Goal: Transaction & Acquisition: Purchase product/service

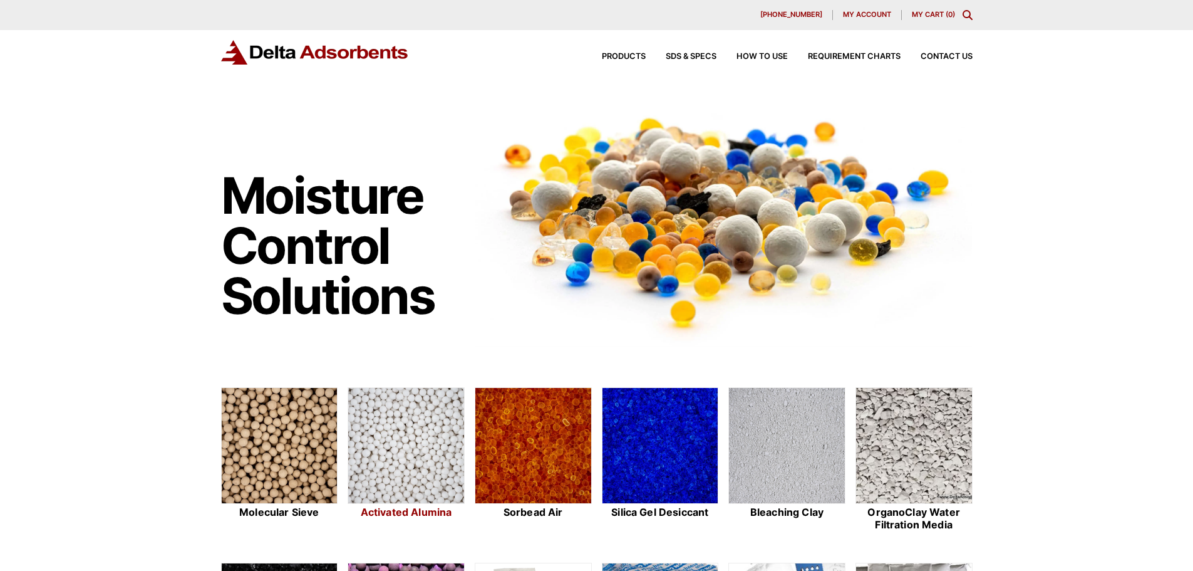
click at [387, 458] on img at bounding box center [406, 446] width 116 height 116
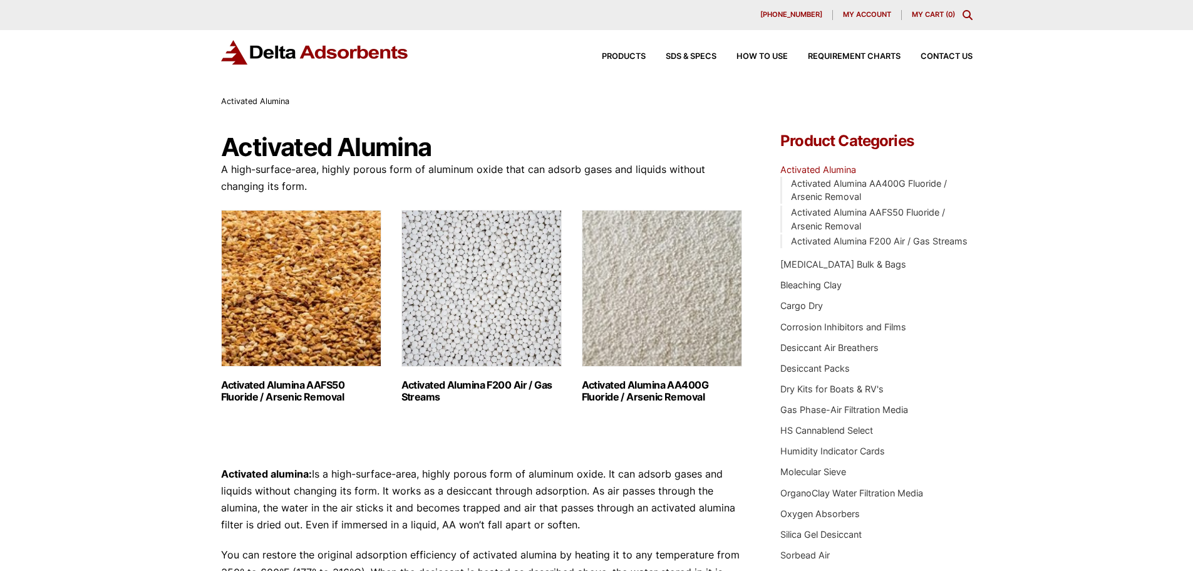
click at [468, 277] on img "Visit product category Activated Alumina F200 Air / Gas Streams" at bounding box center [481, 288] width 160 height 157
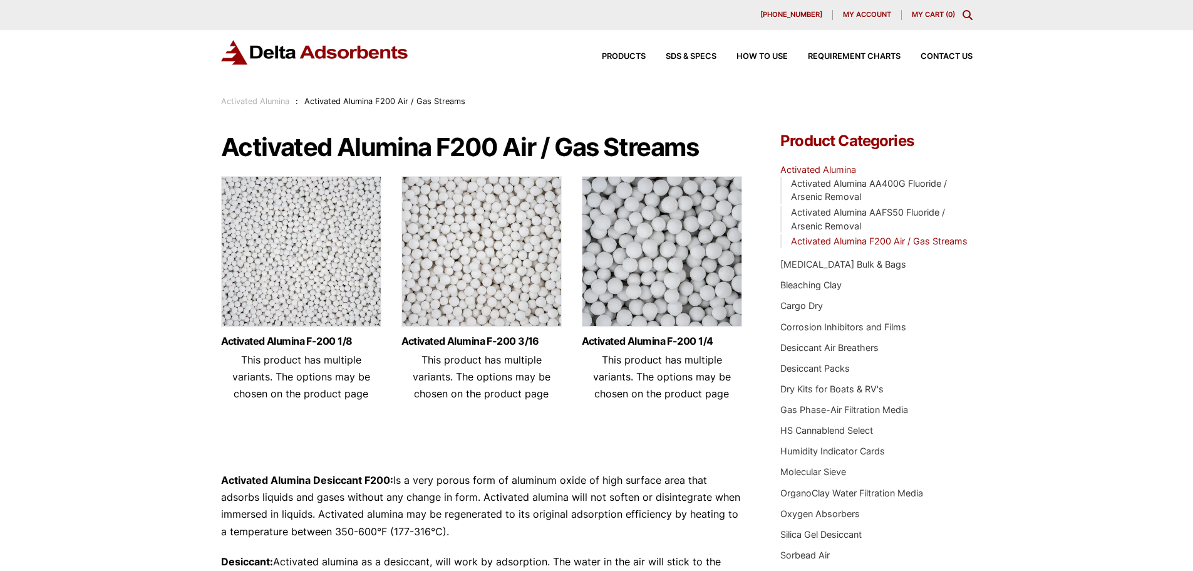
click at [574, 495] on p "Activated Alumina Desiccant F200: Is a very porous form of aluminum oxide of hi…" at bounding box center [482, 506] width 522 height 68
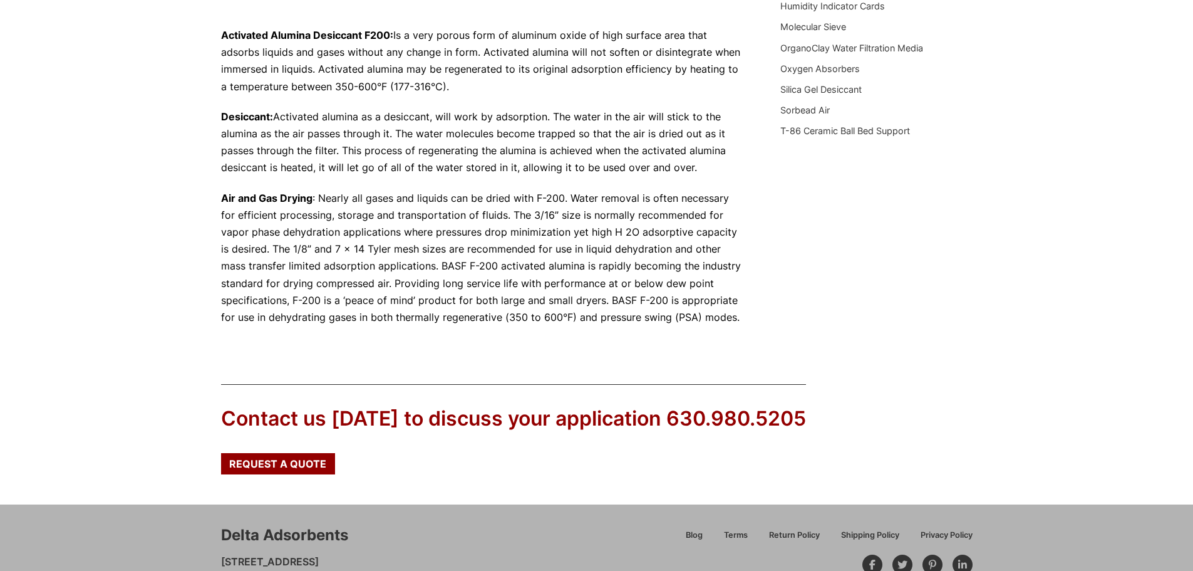
scroll to position [515, 0]
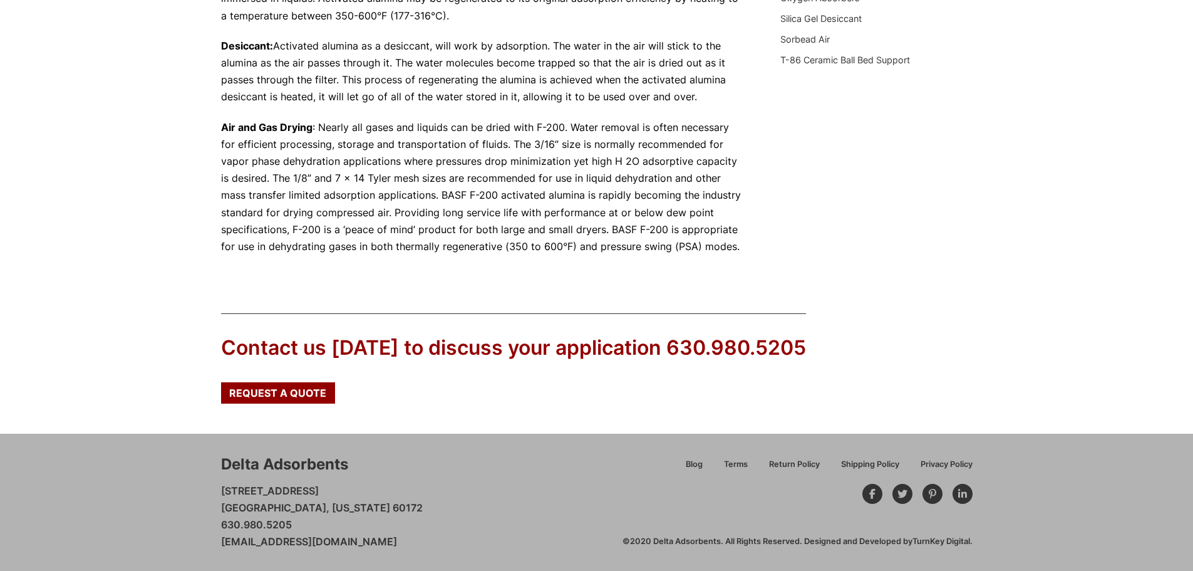
click at [980, 190] on div "Our website has detected that you are using an outdated browser that will preve…" at bounding box center [596, 28] width 1193 height 1086
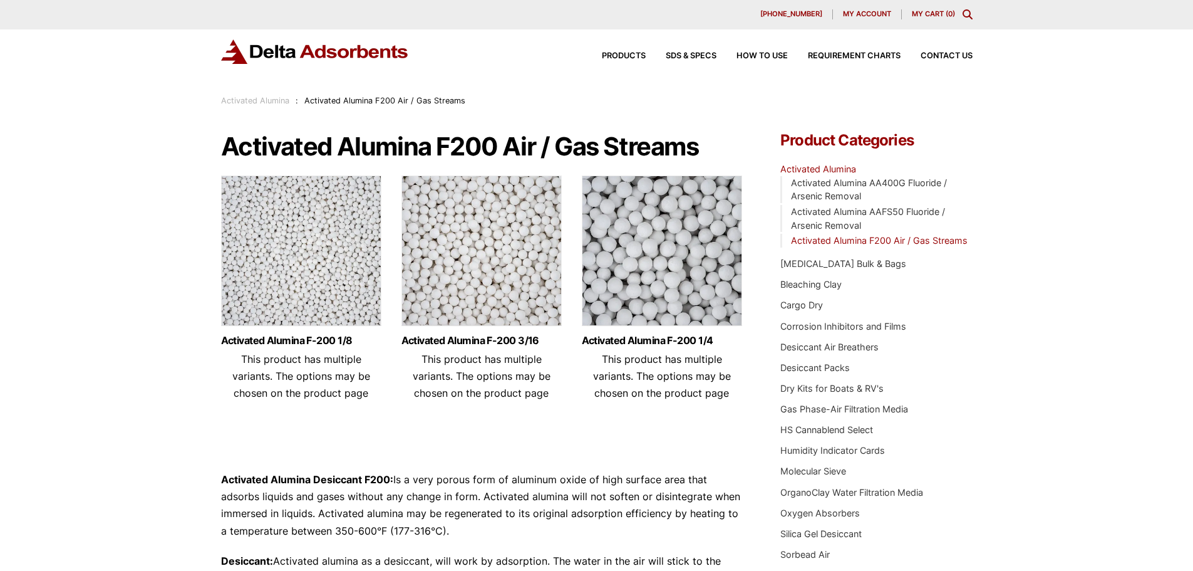
scroll to position [0, 0]
click at [505, 265] on img at bounding box center [481, 254] width 160 height 157
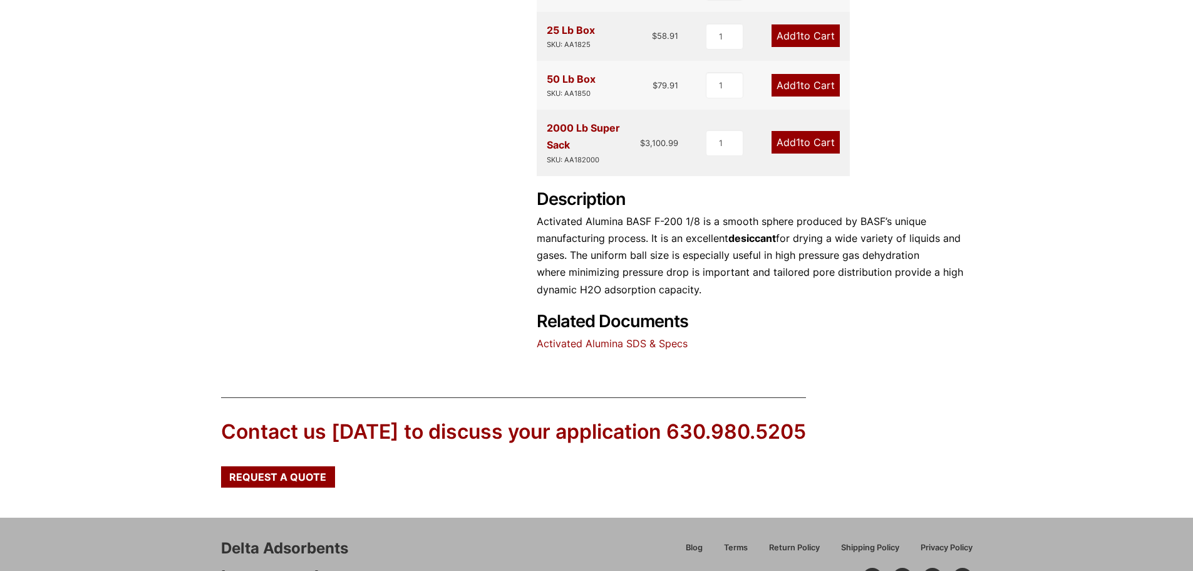
scroll to position [564, 0]
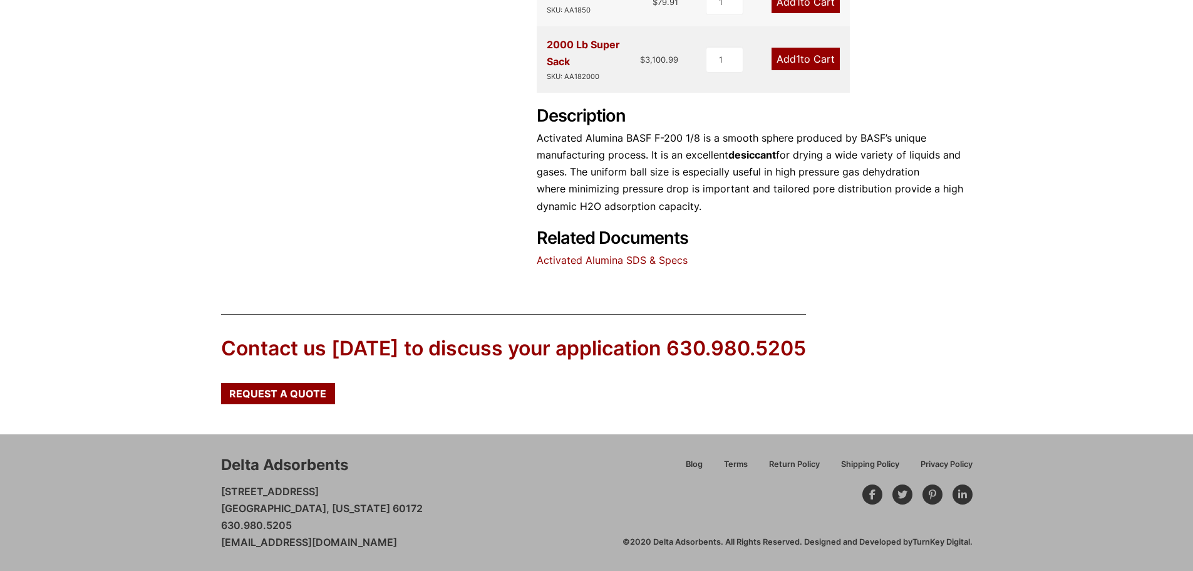
click at [201, 269] on div "Our website has detected that you are using an outdated browser that will preve…" at bounding box center [596, 3] width 1193 height 1135
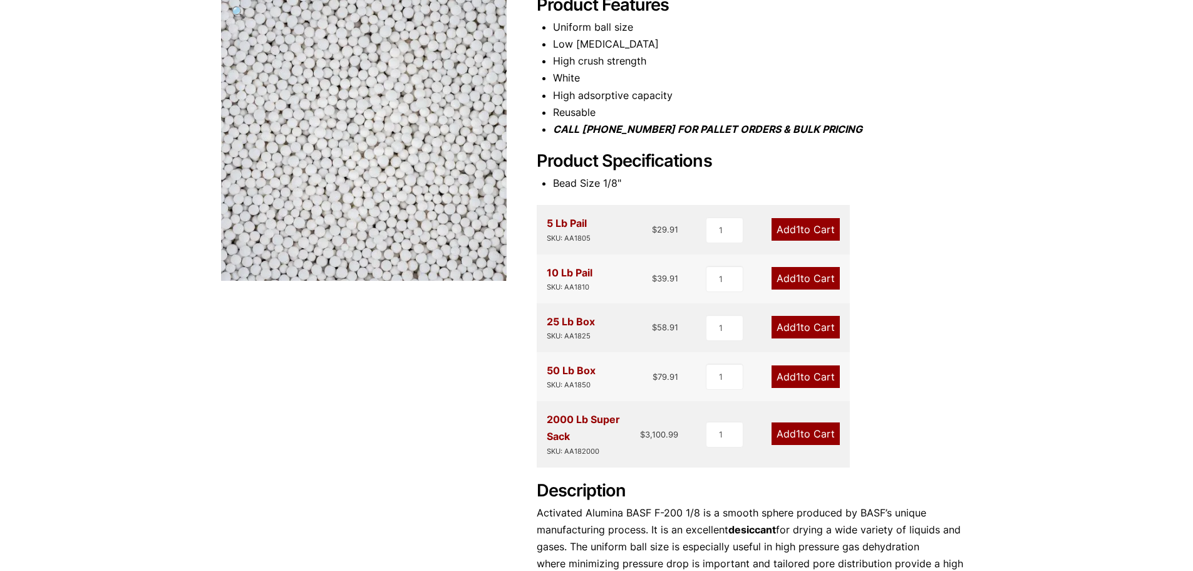
scroll to position [189, 0]
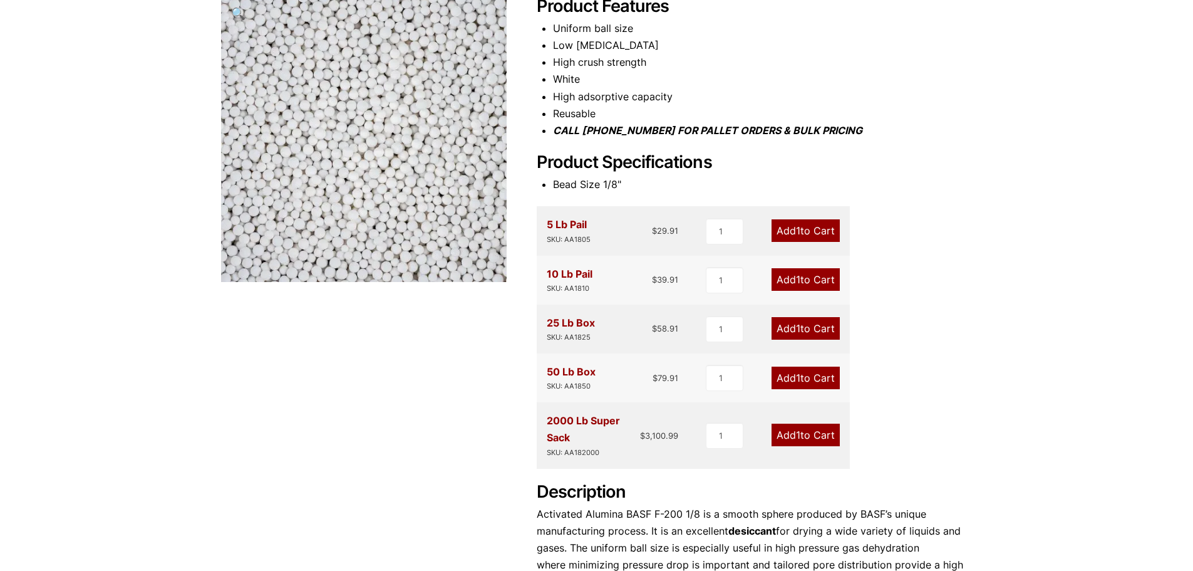
click at [808, 331] on link "Add 1 to Cart" at bounding box center [806, 328] width 68 height 23
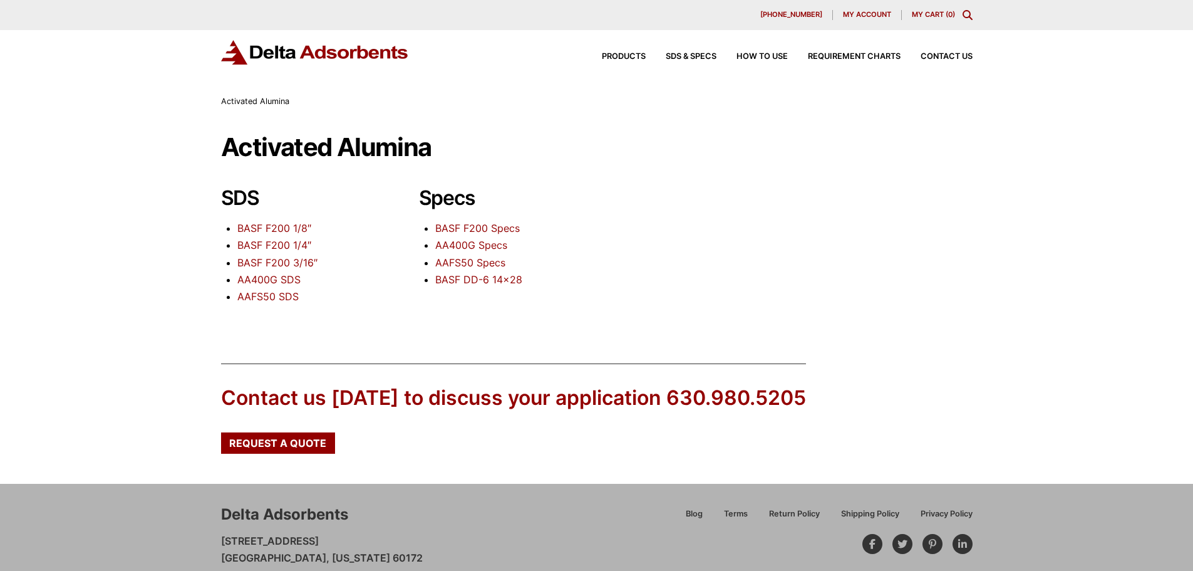
click at [300, 230] on link "BASF F200 1/8″" at bounding box center [274, 228] width 74 height 13
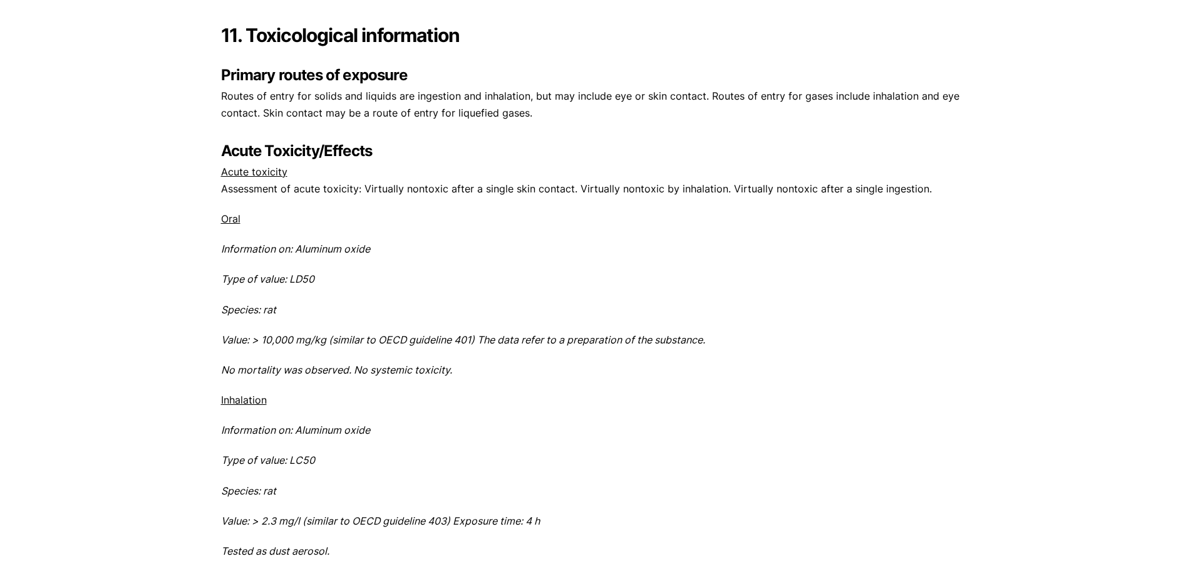
scroll to position [4572, 0]
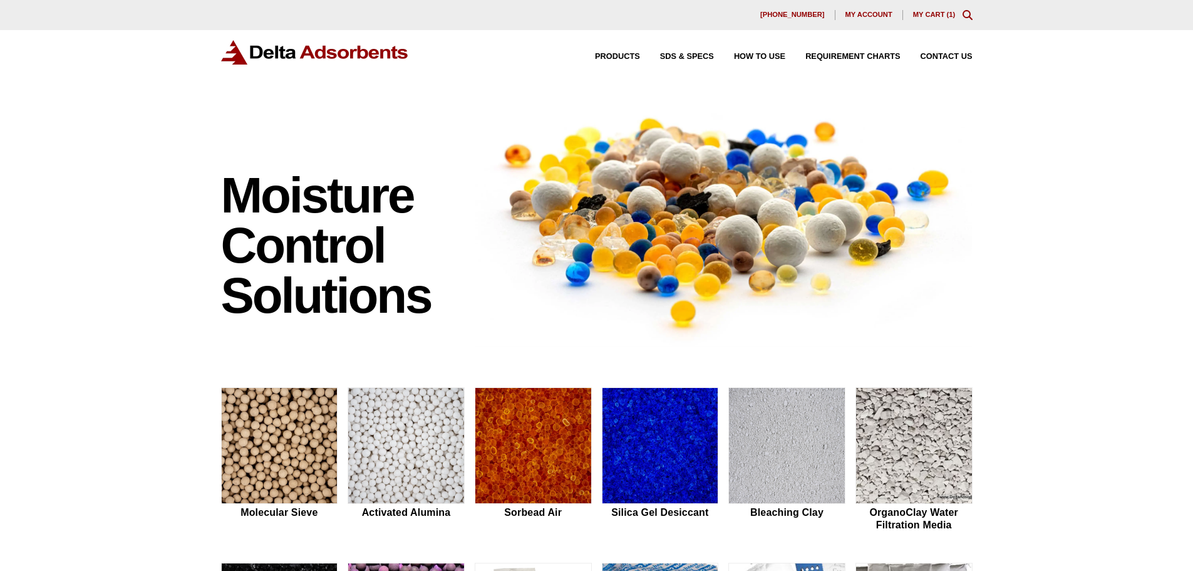
click at [928, 11] on link "My Cart ( 1 )" at bounding box center [934, 15] width 43 height 8
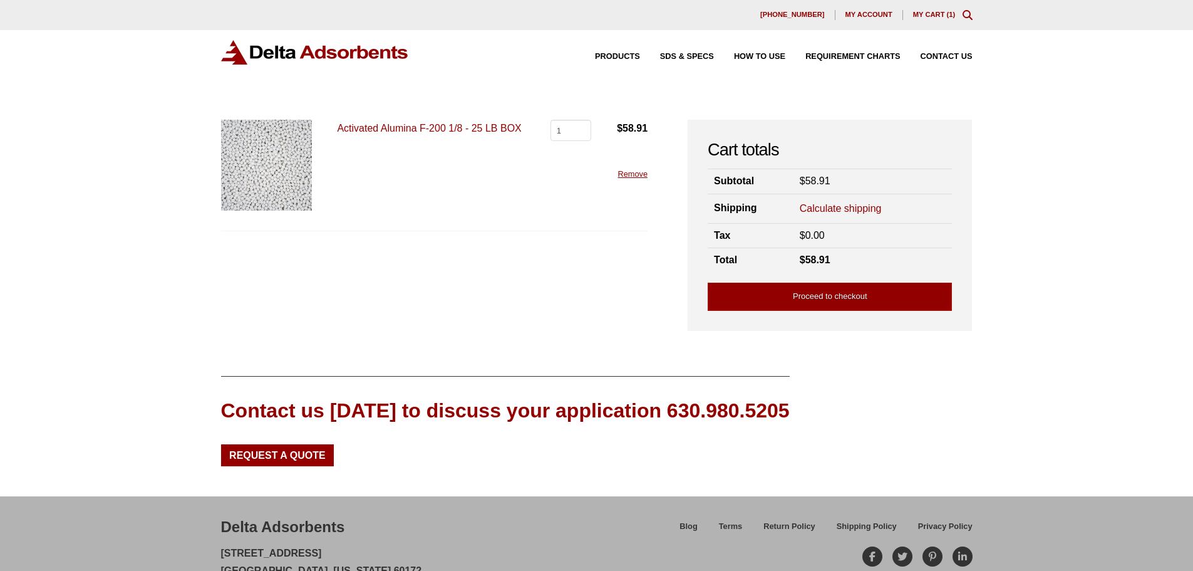
click at [837, 207] on link "Calculate shipping" at bounding box center [841, 209] width 82 height 14
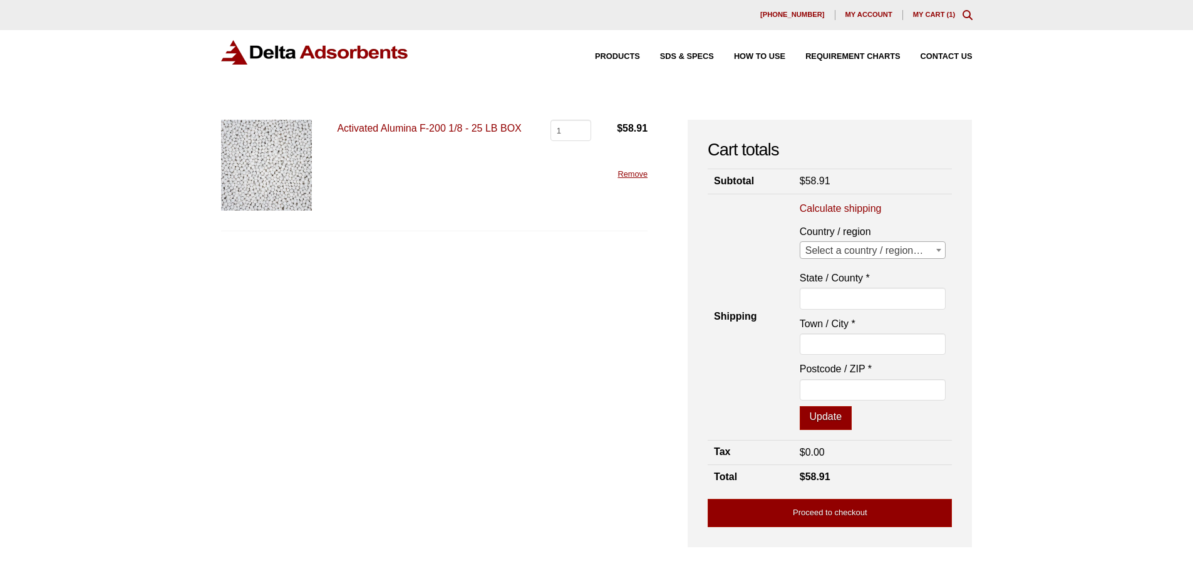
click at [858, 252] on span "Select a country / region…" at bounding box center [872, 251] width 145 height 18
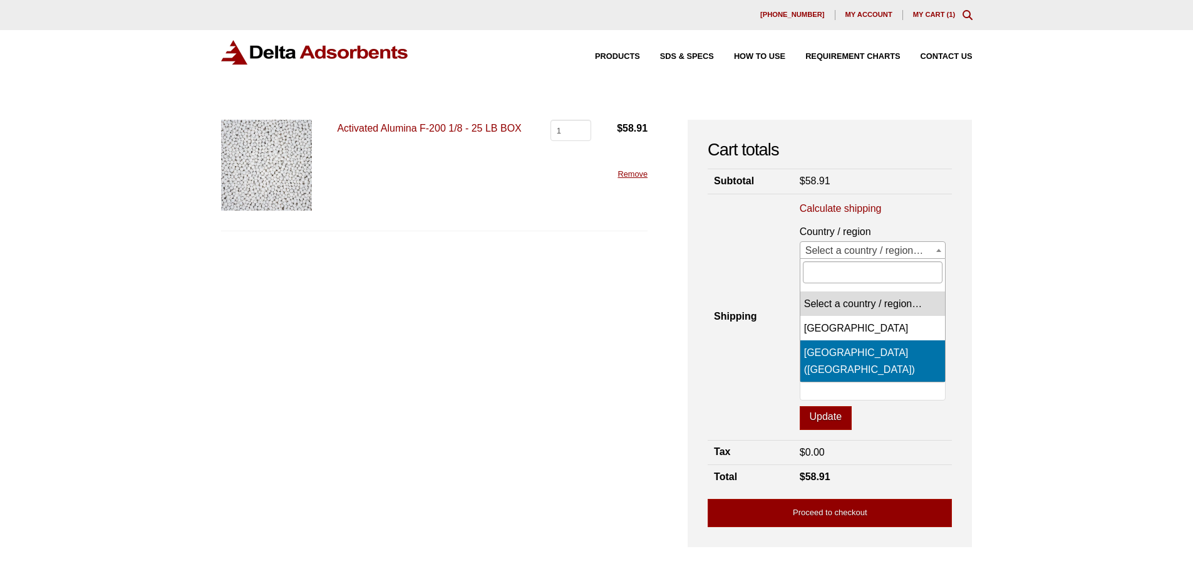
select select "US"
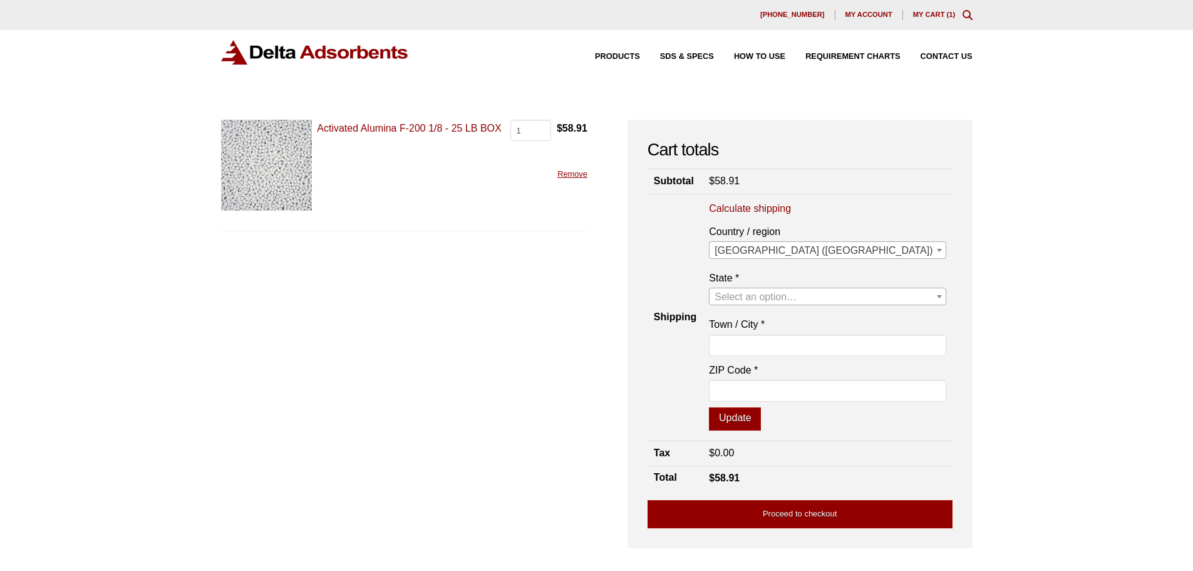
click at [854, 303] on span "Select an option…" at bounding box center [828, 297] width 236 height 18
type input "mas"
select select "MA"
click at [856, 352] on input "Town / City *" at bounding box center [827, 344] width 237 height 21
type input "Yarmouth"
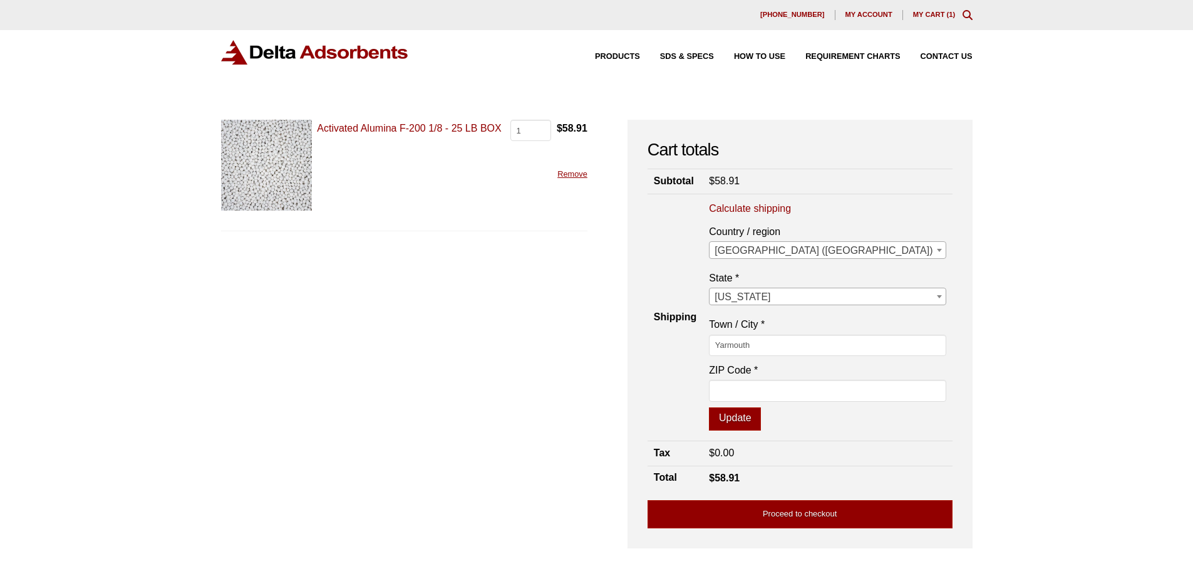
type input "02664"
click at [761, 420] on button "Update" at bounding box center [735, 419] width 52 height 24
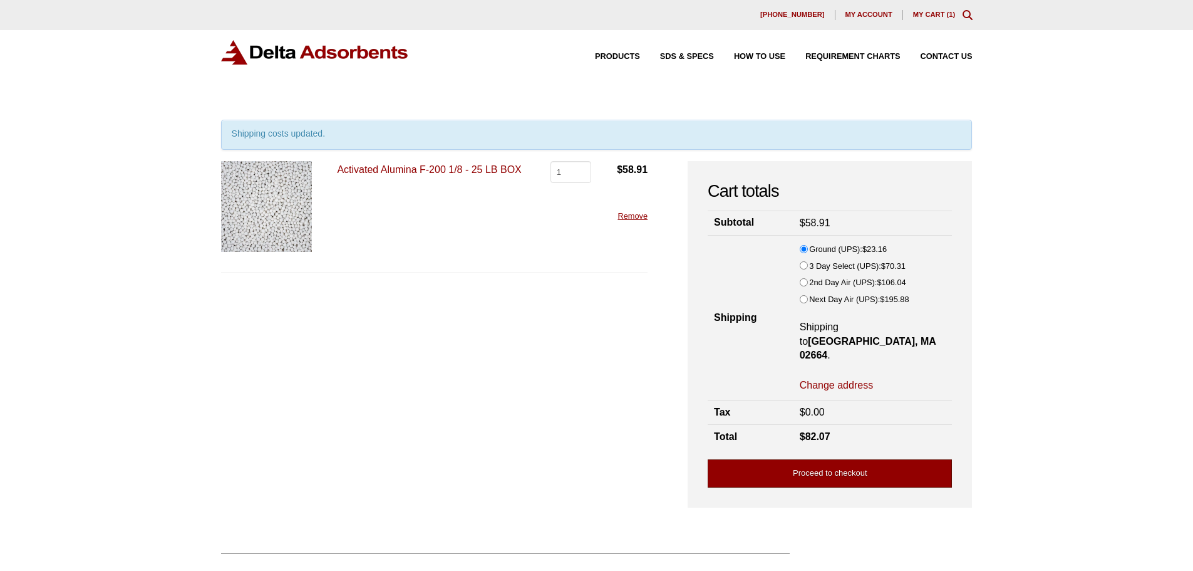
click at [879, 459] on link "Proceed to checkout" at bounding box center [830, 473] width 244 height 28
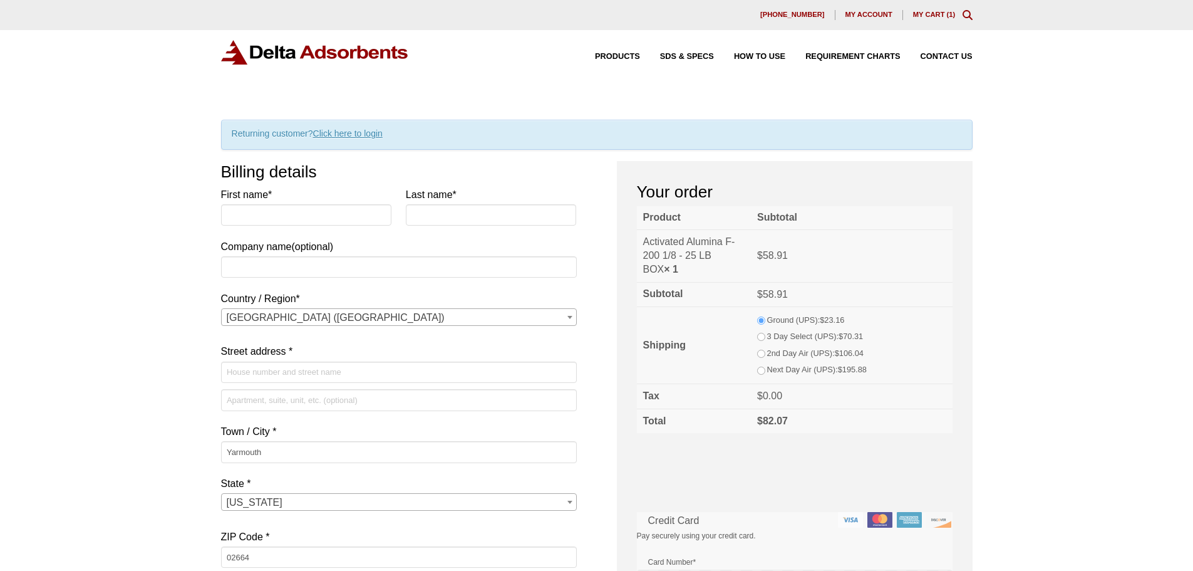
select select "MA"
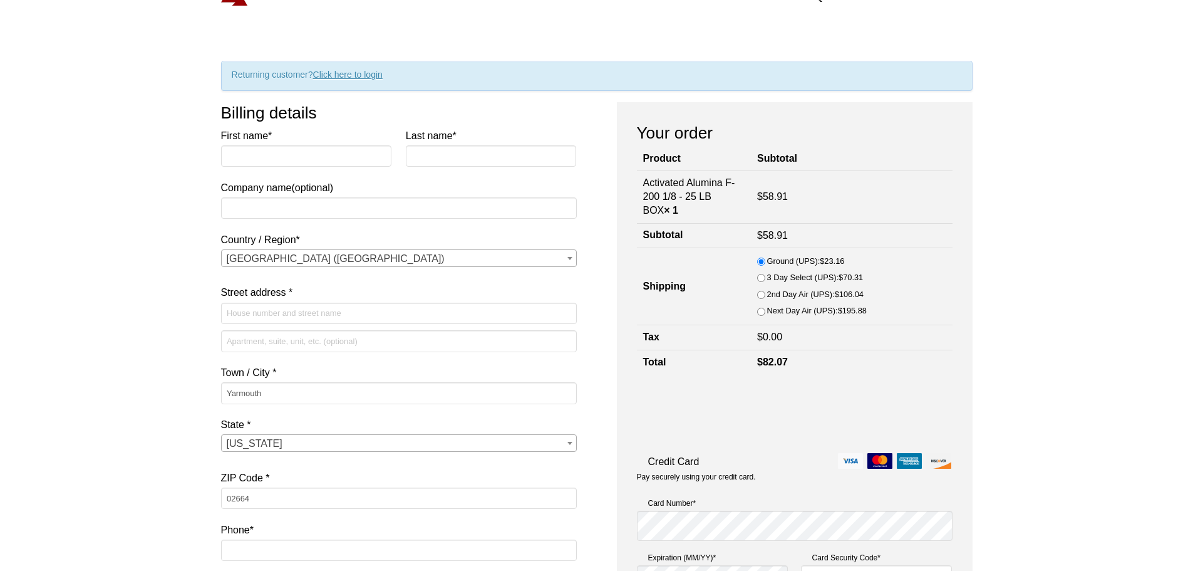
scroll to position [63, 0]
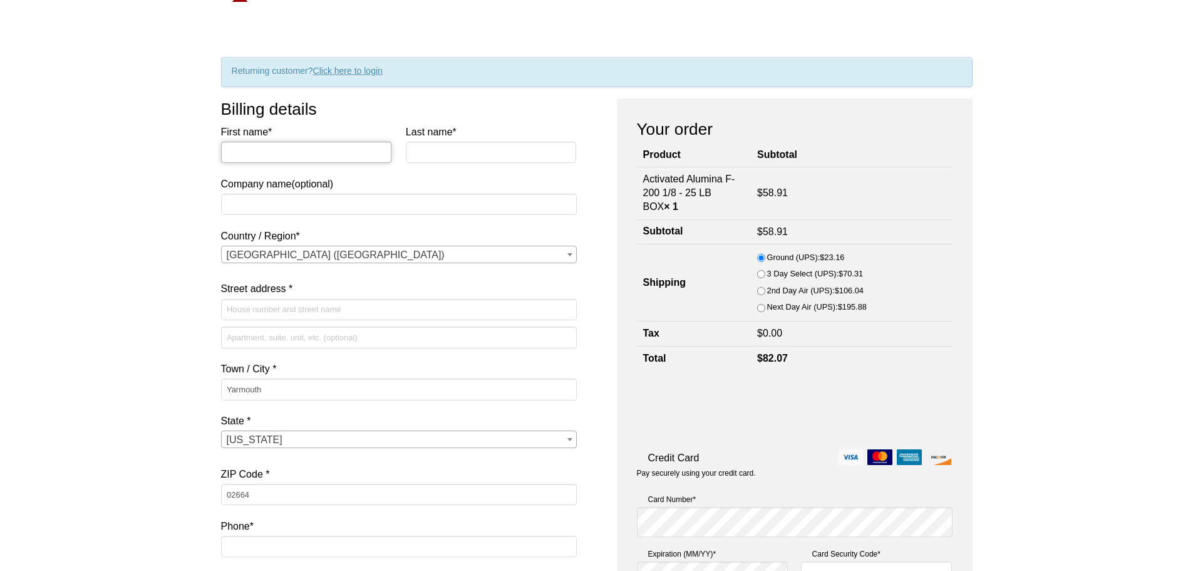
click at [321, 149] on input "First name *" at bounding box center [306, 152] width 171 height 21
type input "[PERSON_NAME]"
type input "Biagiotti"
type input "2 Pluto Ln"
type input "5082456736"
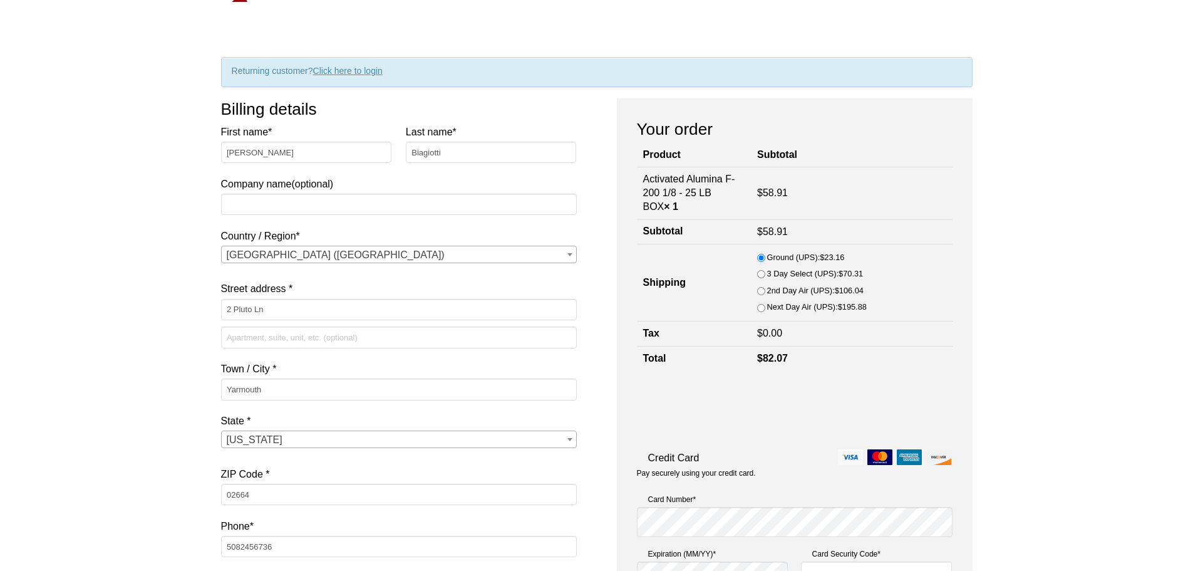
type input "[PERSON_NAME][EMAIL_ADDRESS][DOMAIN_NAME]"
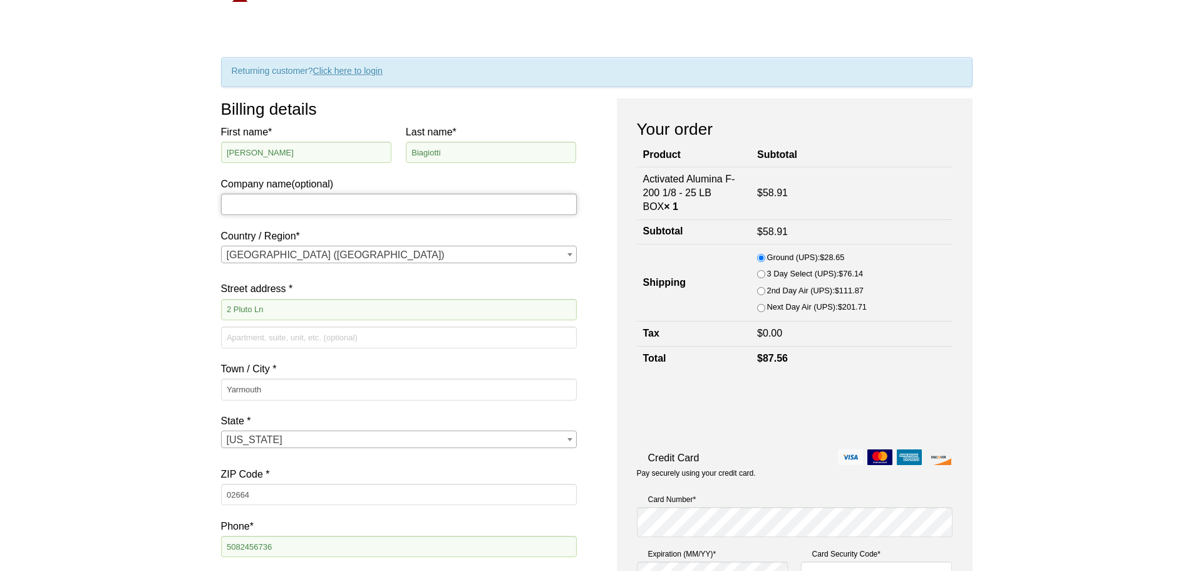
click at [351, 205] on input "Company name (optional)" at bounding box center [399, 204] width 356 height 21
click at [204, 385] on div "Our website has detected that you are using an outdated browser that will preve…" at bounding box center [596, 552] width 1193 height 1231
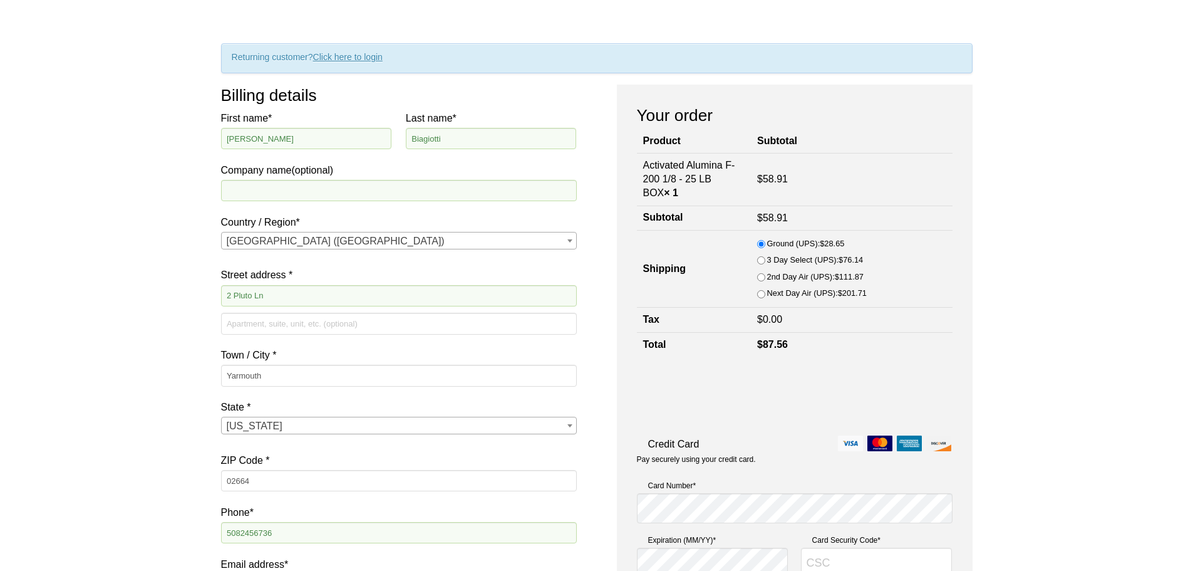
scroll to position [0, 0]
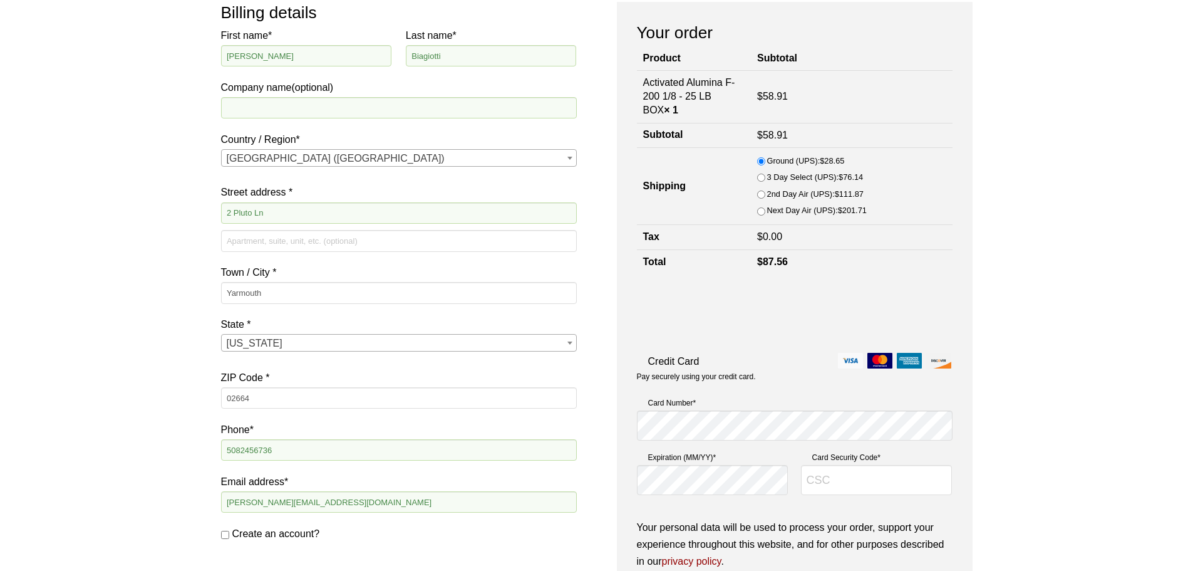
scroll to position [188, 0]
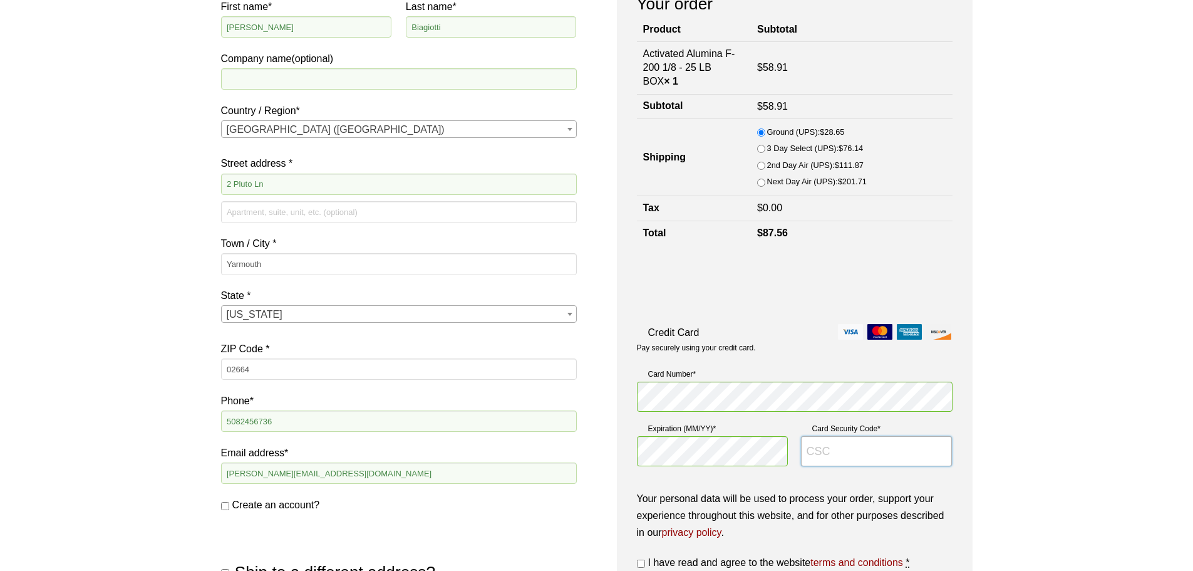
click at [838, 452] on input "Card Security Code *" at bounding box center [877, 451] width 152 height 30
type input "6890"
click at [1024, 432] on div "Our website has detected that you are using an outdated browser that will preve…" at bounding box center [596, 427] width 1193 height 1231
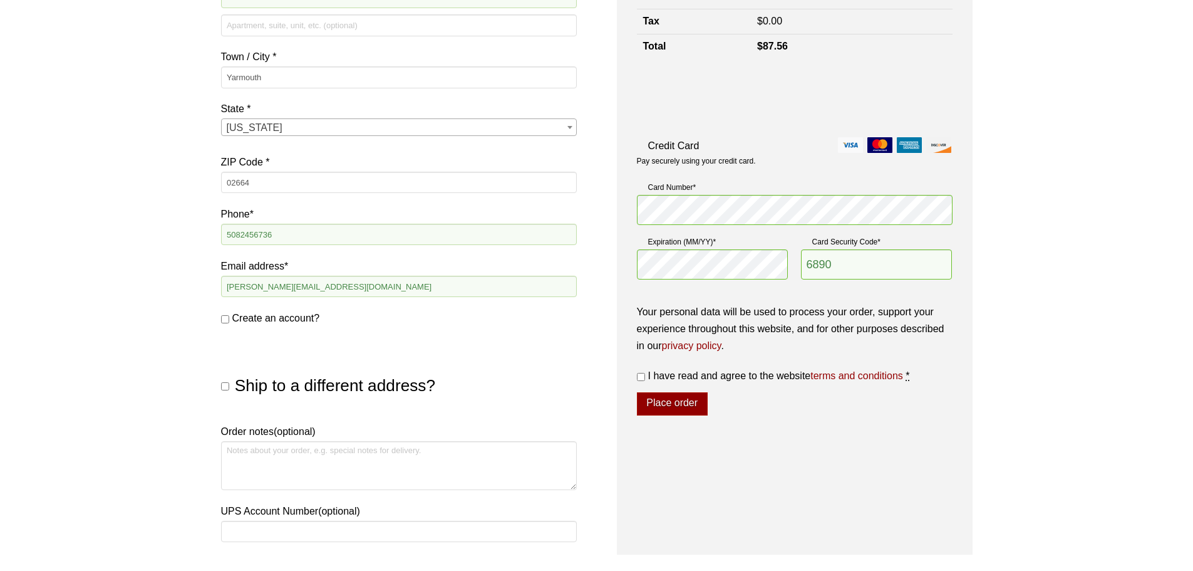
scroll to position [376, 0]
click at [675, 401] on button "Place order" at bounding box center [672, 403] width 71 height 24
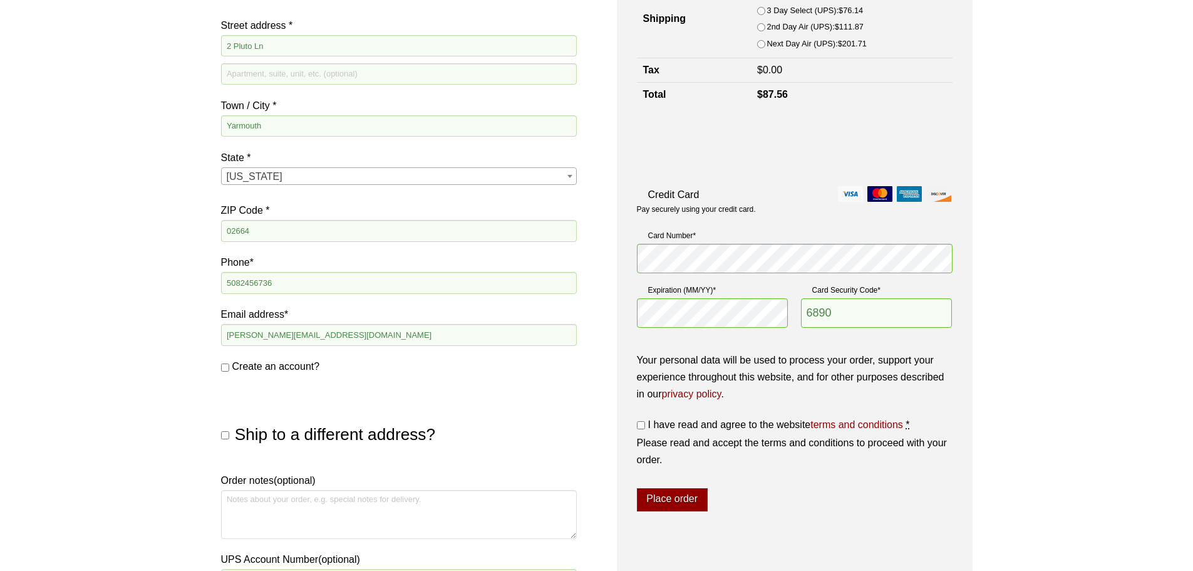
scroll to position [412, 0]
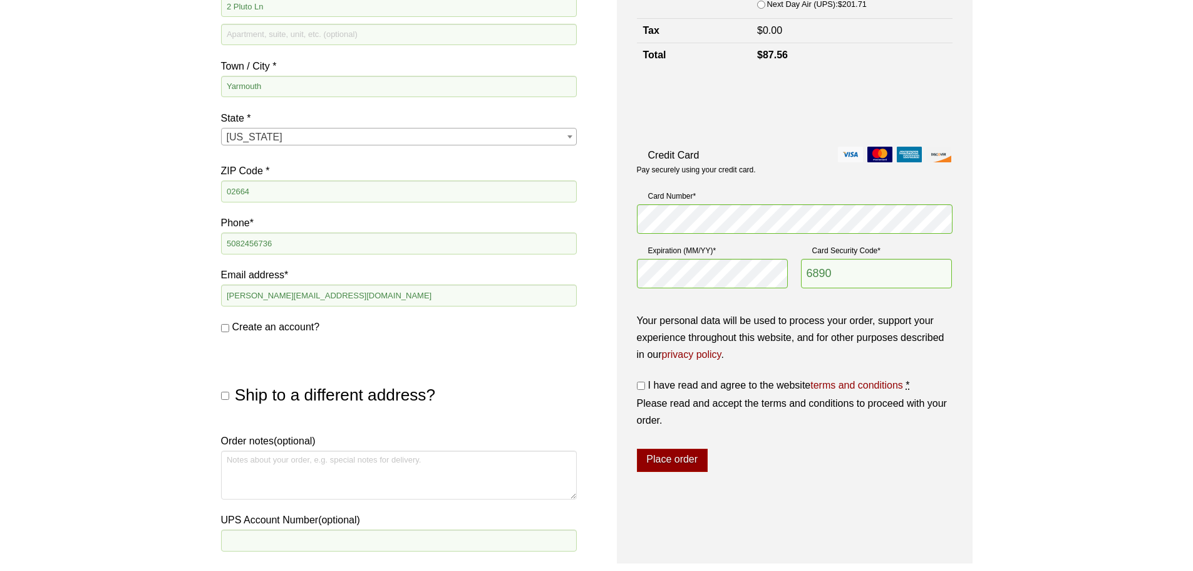
click at [642, 384] on input "I have read and agree to the website terms and conditions *" at bounding box center [641, 385] width 8 height 8
checkbox input "true"
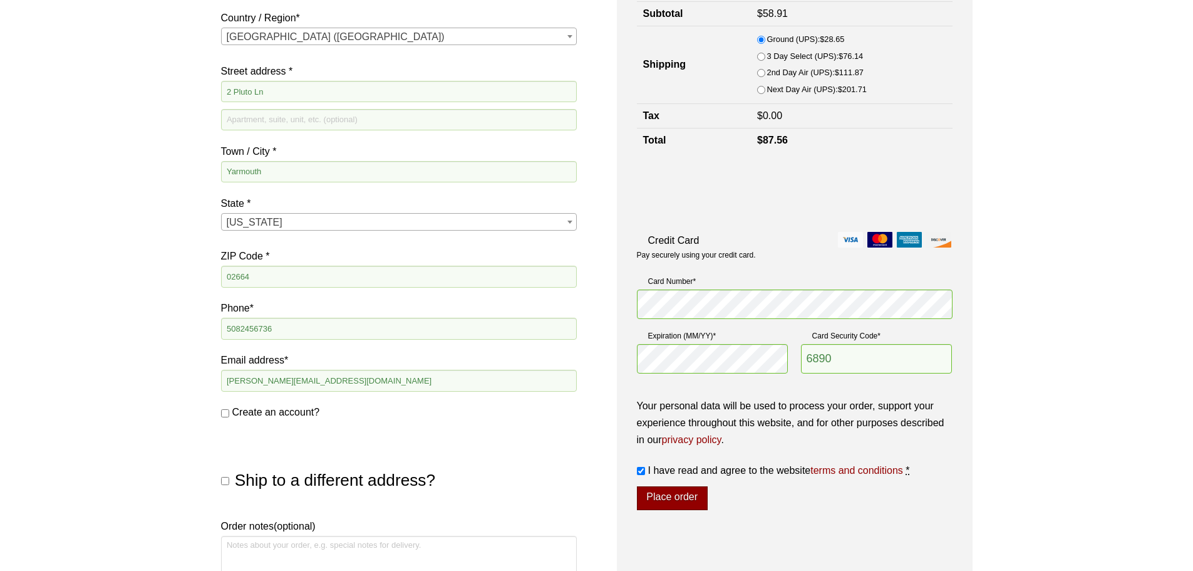
scroll to position [474, 0]
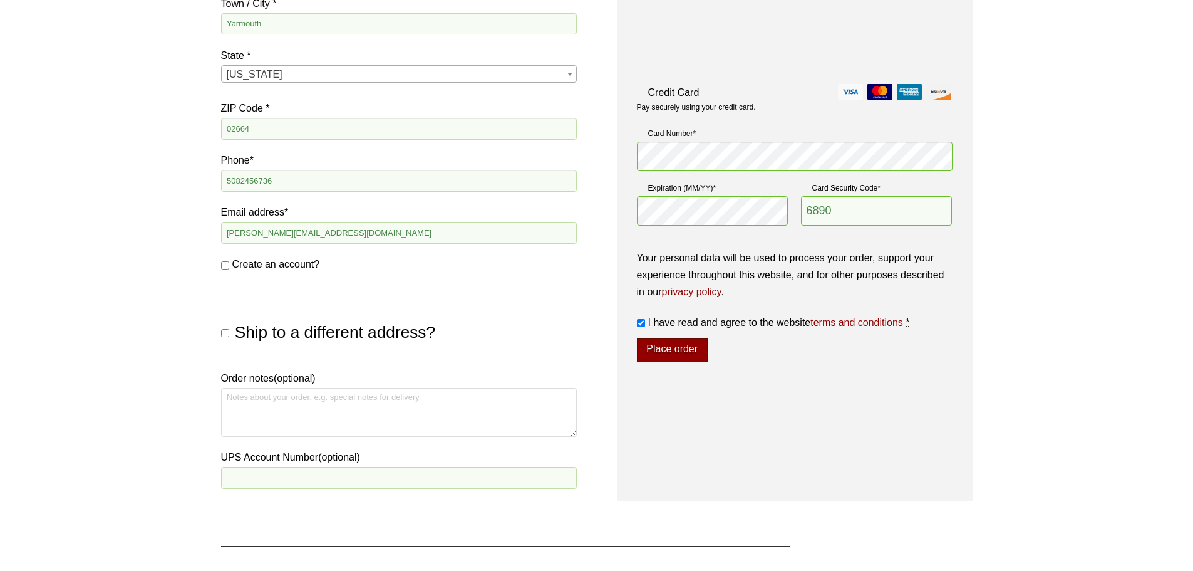
click at [681, 351] on button "Place order" at bounding box center [672, 350] width 71 height 24
